Goal: Information Seeking & Learning: Check status

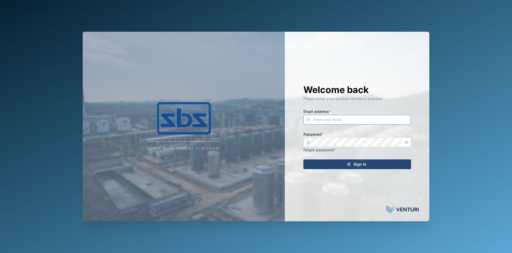
type input "[PERSON_NAME][EMAIL_ADDRESS][DOMAIN_NAME]"
click at [352, 165] on div "Sign In" at bounding box center [356, 164] width 99 height 9
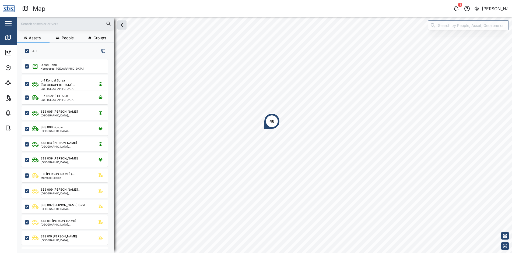
scroll to position [187, 84]
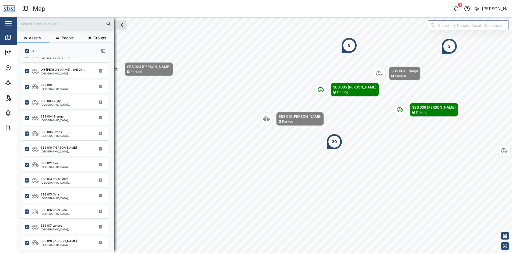
scroll to position [269, 0]
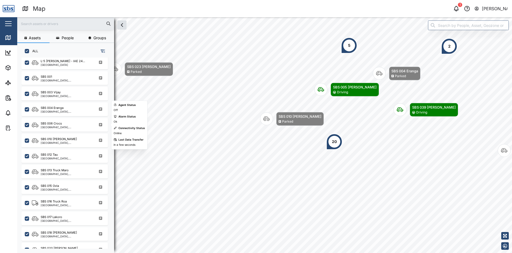
click at [72, 128] on div "[GEOGRAPHIC_DATA], [GEOGRAPHIC_DATA]" at bounding box center [66, 127] width 51 height 3
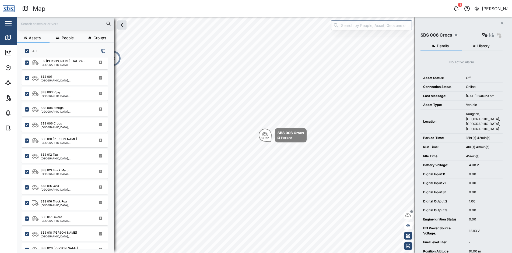
click at [489, 48] on button "History" at bounding box center [481, 46] width 41 height 10
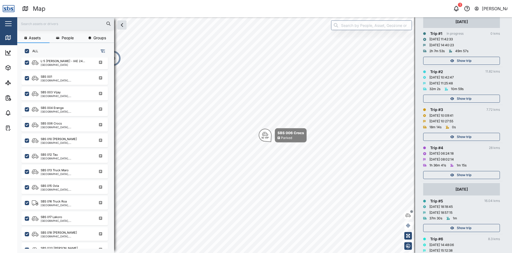
scroll to position [81, 0]
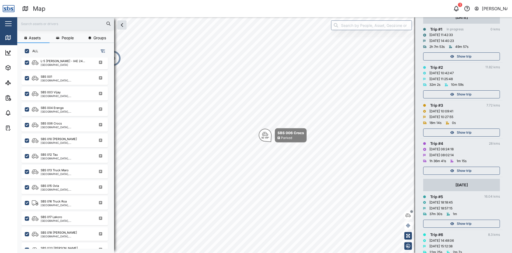
click at [465, 169] on span "Show trip" at bounding box center [464, 171] width 15 height 8
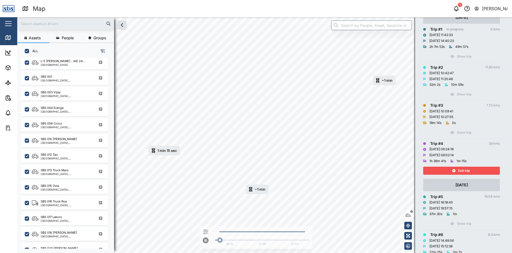
click at [465, 169] on span "Exit trip" at bounding box center [464, 171] width 12 height 8
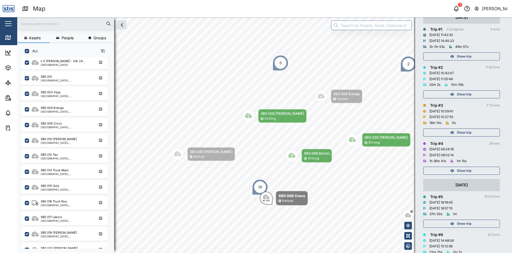
click at [465, 132] on span "Show trip" at bounding box center [464, 133] width 15 height 8
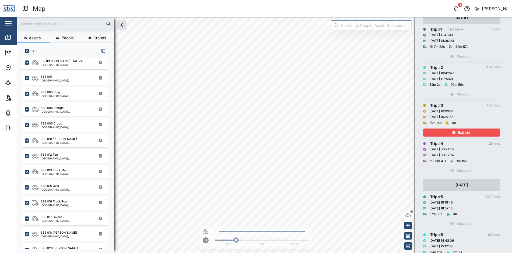
click at [465, 132] on span "Exit trip" at bounding box center [464, 133] width 12 height 8
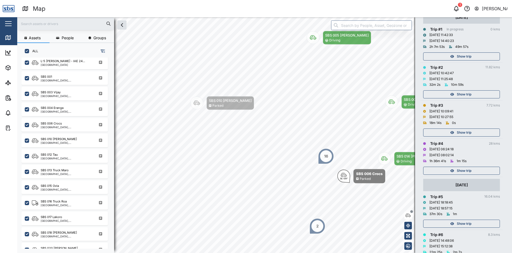
click at [466, 94] on span "Show trip" at bounding box center [464, 95] width 15 height 8
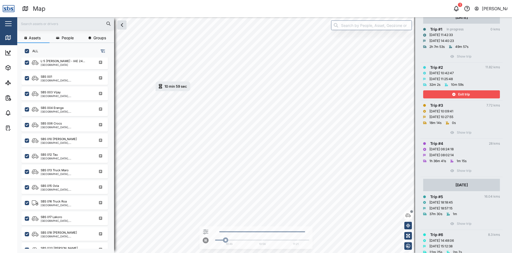
click at [466, 94] on span "Exit trip" at bounding box center [464, 95] width 12 height 8
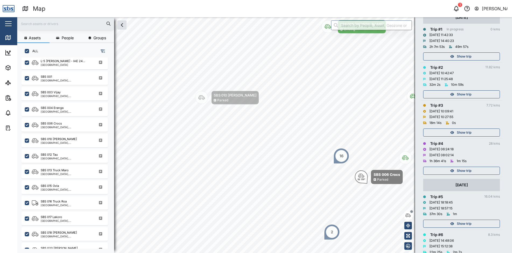
click at [469, 57] on span "Show trip" at bounding box center [464, 57] width 15 height 8
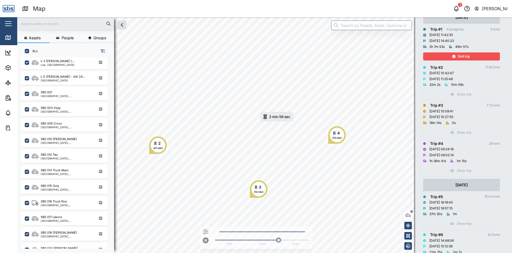
scroll to position [54, 0]
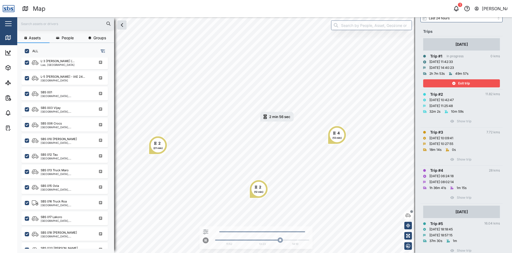
click at [464, 82] on span "Exit trip" at bounding box center [464, 84] width 12 height 8
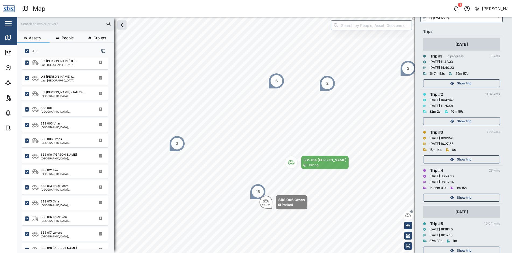
click at [448, 81] on div "Show trip" at bounding box center [461, 84] width 70 height 8
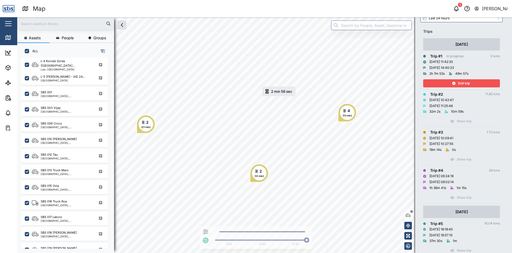
click at [466, 82] on span "Exit trip" at bounding box center [464, 84] width 12 height 8
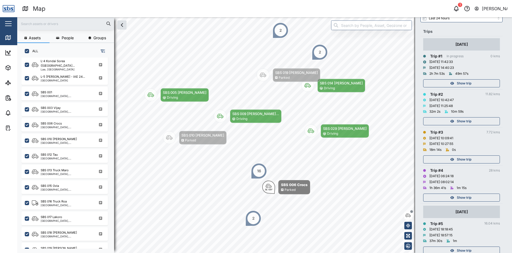
click at [462, 197] on span "Show trip" at bounding box center [464, 198] width 15 height 8
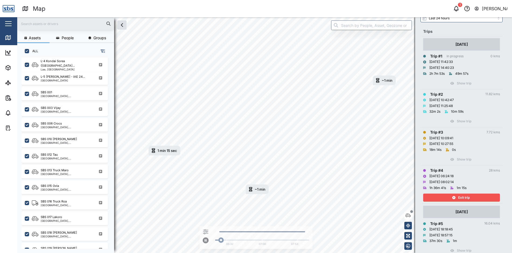
click at [462, 197] on span "Exit trip" at bounding box center [464, 198] width 12 height 8
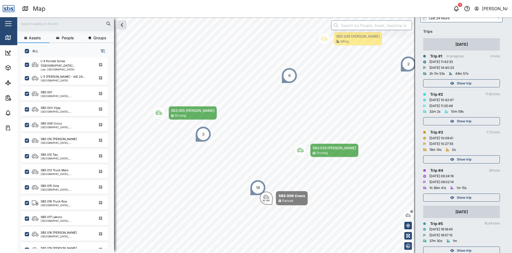
click at [466, 160] on span "Show trip" at bounding box center [464, 160] width 15 height 8
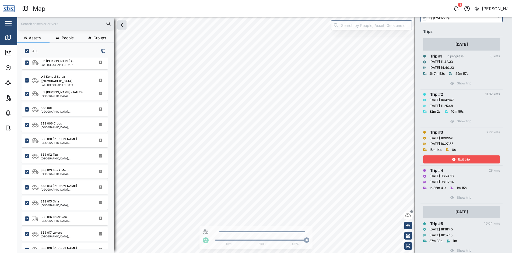
click at [450, 158] on div "Exit trip" at bounding box center [461, 160] width 70 height 8
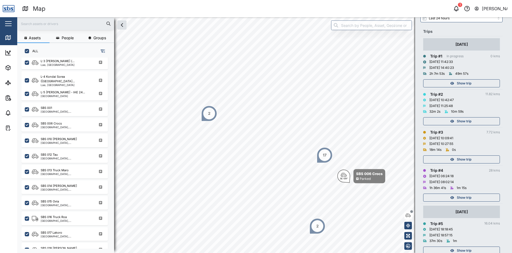
click at [462, 120] on span "Show trip" at bounding box center [464, 122] width 15 height 8
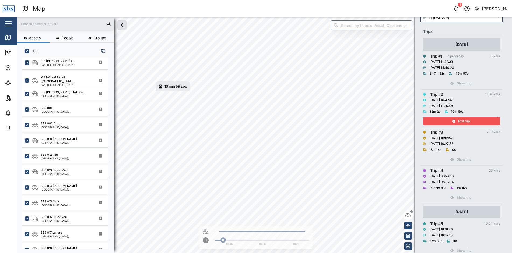
click at [462, 120] on span "Exit trip" at bounding box center [464, 122] width 12 height 8
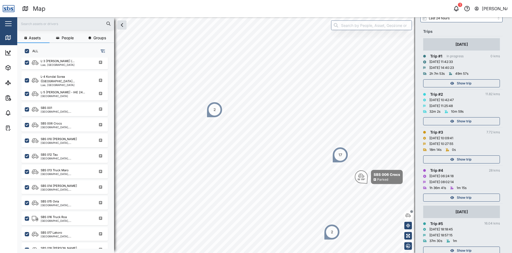
click at [463, 83] on span "Show trip" at bounding box center [464, 84] width 15 height 8
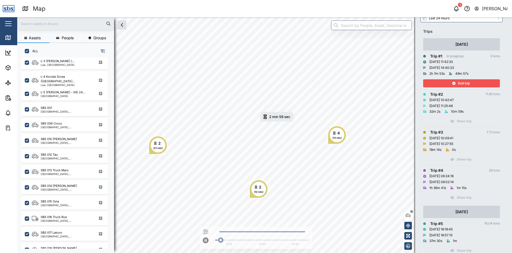
click at [463, 83] on span "Exit trip" at bounding box center [464, 84] width 12 height 8
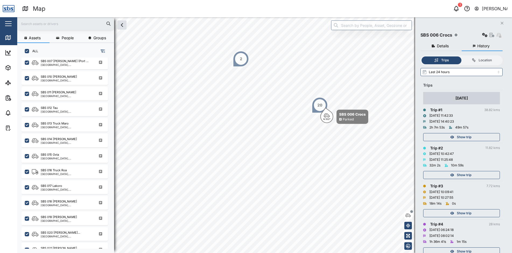
click at [501, 23] on icon "Close" at bounding box center [501, 23] width 3 height 4
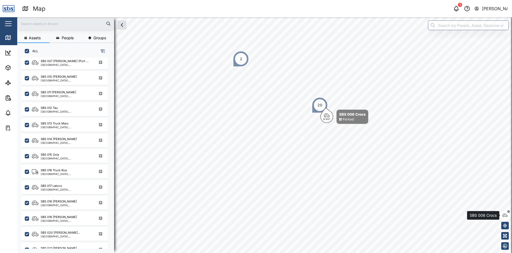
click at [504, 216] on icon "button" at bounding box center [504, 215] width 5 height 4
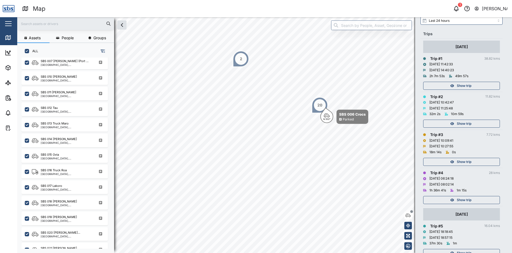
scroll to position [54, 0]
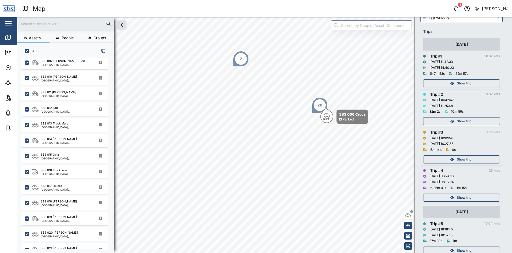
click at [465, 198] on span "Show trip" at bounding box center [464, 198] width 15 height 8
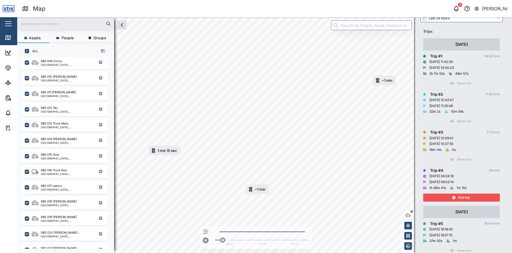
click at [465, 198] on span "Exit trip" at bounding box center [464, 198] width 12 height 8
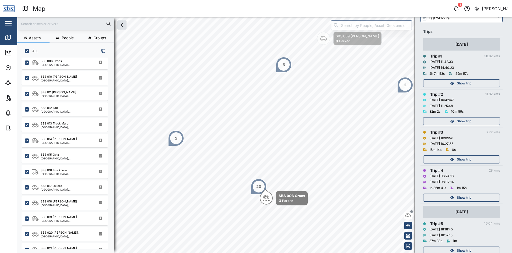
click at [460, 158] on span "Show trip" at bounding box center [464, 160] width 15 height 8
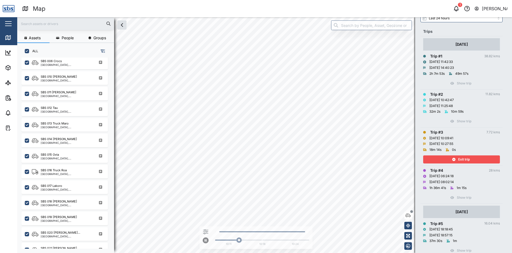
click at [460, 158] on span "Exit trip" at bounding box center [464, 160] width 12 height 8
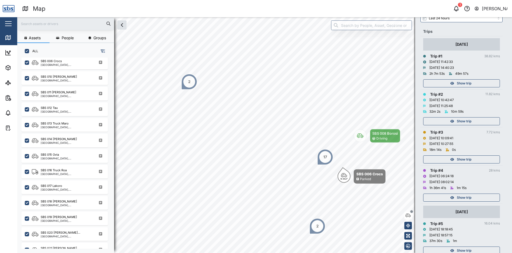
click at [462, 120] on span "Show trip" at bounding box center [464, 122] width 15 height 8
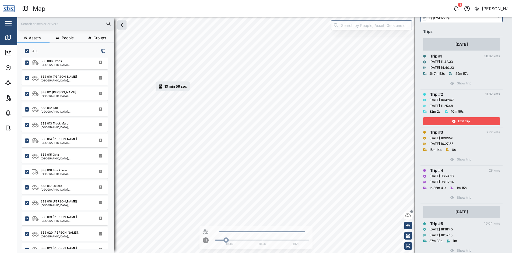
click at [462, 120] on span "Exit trip" at bounding box center [464, 122] width 12 height 8
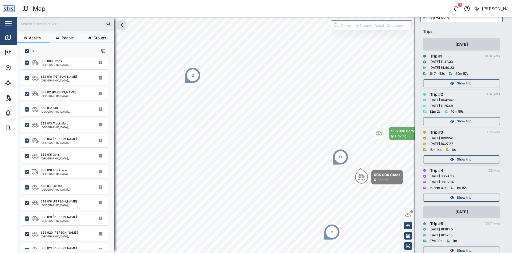
click at [467, 83] on span "Show trip" at bounding box center [464, 84] width 15 height 8
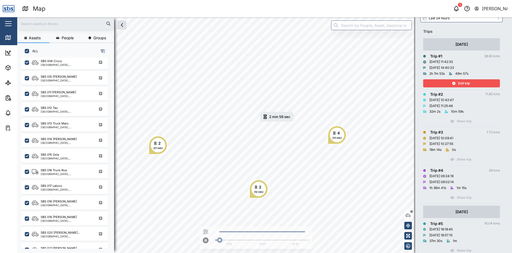
click at [467, 83] on span "Exit trip" at bounding box center [464, 84] width 12 height 8
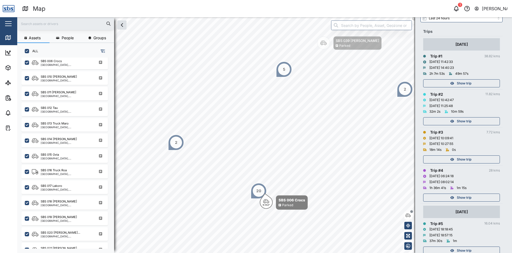
click at [471, 86] on div "Show trip" at bounding box center [461, 84] width 70 height 8
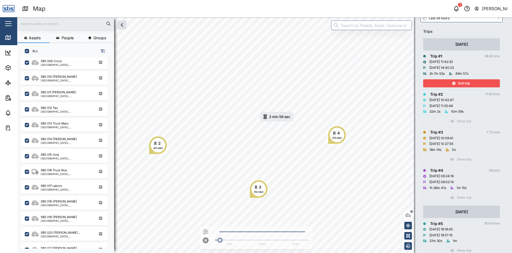
click at [470, 86] on span "Exit trip" at bounding box center [464, 84] width 12 height 8
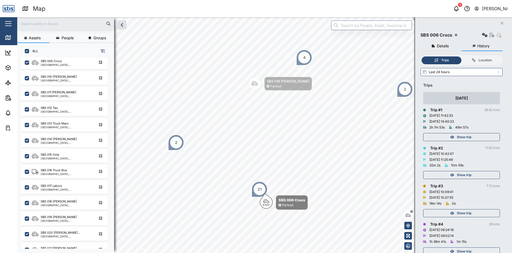
click at [500, 23] on icon "Close" at bounding box center [501, 23] width 3 height 4
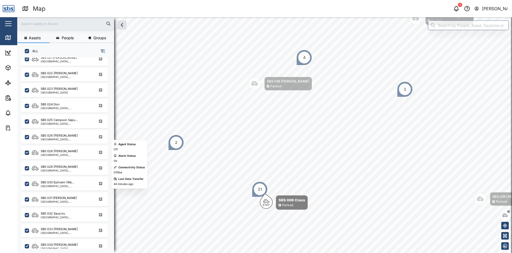
scroll to position [527, 0]
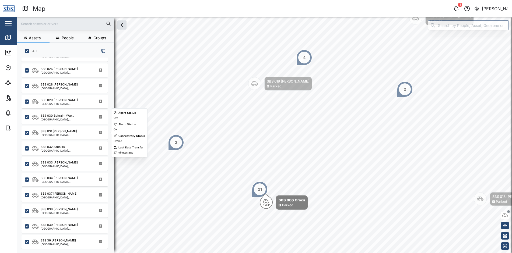
click at [62, 132] on div "SBS 031 [PERSON_NAME]" at bounding box center [66, 131] width 51 height 5
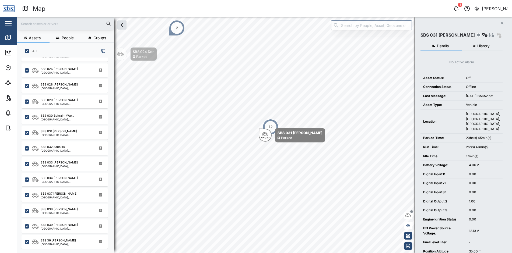
click at [487, 47] on span "History" at bounding box center [483, 46] width 12 height 4
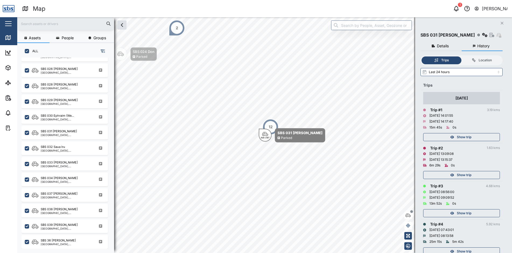
click at [502, 23] on icon "button" at bounding box center [502, 23] width 3 height 3
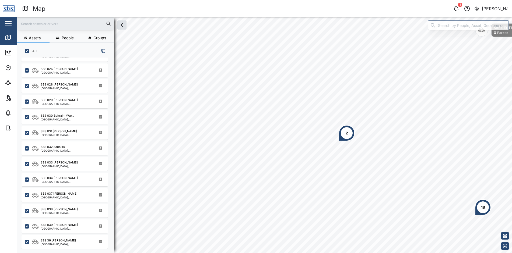
click at [346, 134] on div "2" at bounding box center [347, 133] width 2 height 6
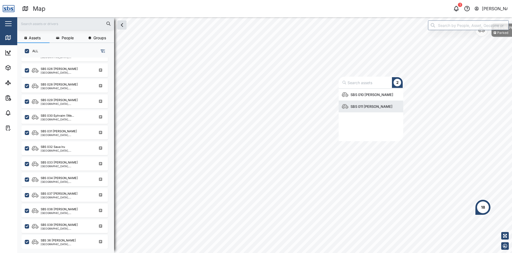
scroll to position [48, 61]
